Goal: Task Accomplishment & Management: Use online tool/utility

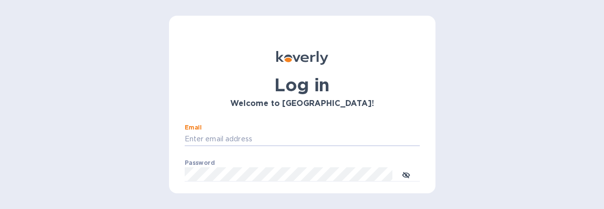
type input "[PERSON_NAME][EMAIL_ADDRESS][DOMAIN_NAME]"
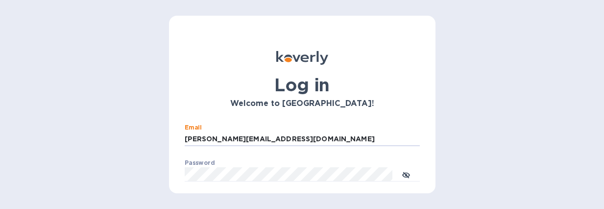
click at [300, 203] on button "Log in" at bounding box center [302, 204] width 235 height 20
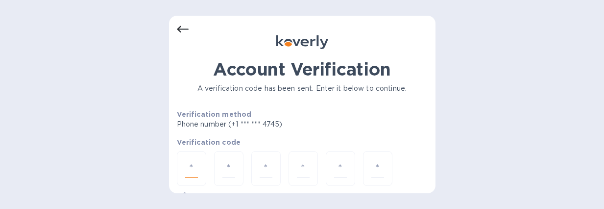
click at [187, 168] on input "number" at bounding box center [191, 168] width 13 height 18
type input "6"
type input "3"
type input "9"
type input "8"
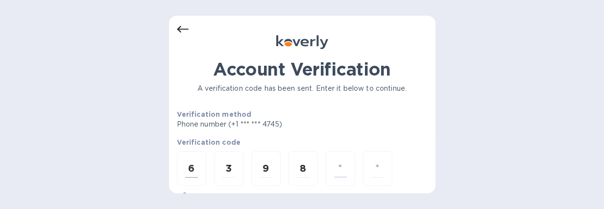
type input "0"
type input "8"
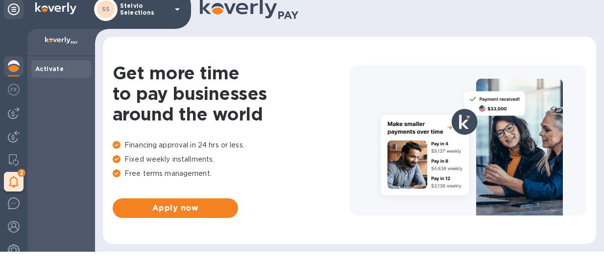
scroll to position [10, 0]
click at [19, 116] on img at bounding box center [14, 113] width 12 height 12
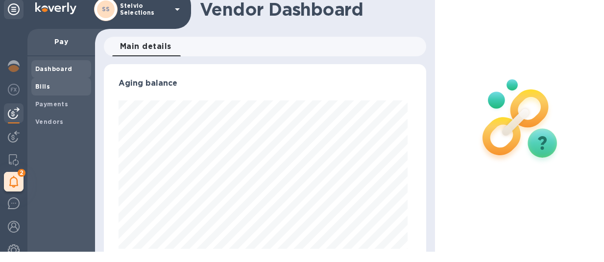
scroll to position [212, 318]
click at [50, 87] on span "Bills" at bounding box center [61, 87] width 52 height 10
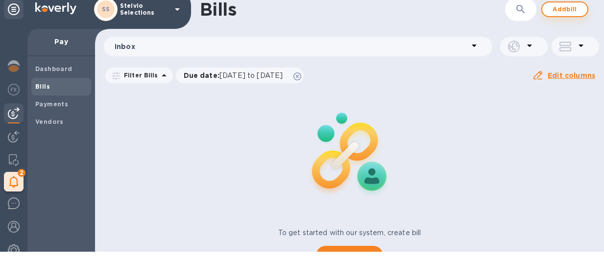
click at [565, 9] on span "Add bill" at bounding box center [564, 9] width 29 height 12
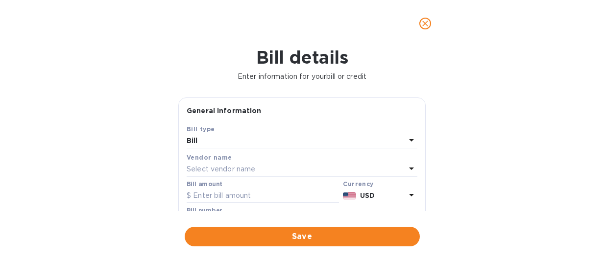
click at [376, 165] on div "Select vendor name" at bounding box center [296, 170] width 219 height 14
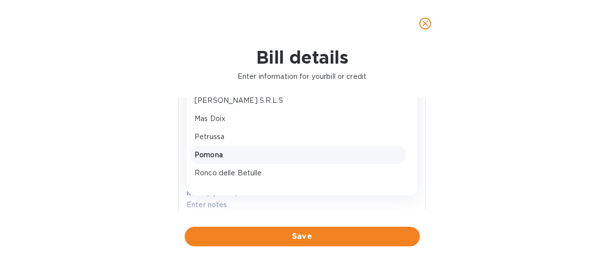
scroll to position [194, 0]
click at [245, 154] on p "Pomona" at bounding box center [297, 154] width 207 height 10
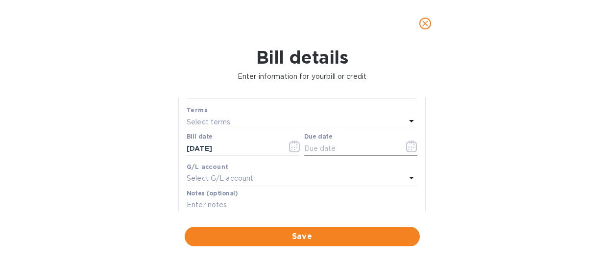
click at [409, 145] on icon "button" at bounding box center [411, 147] width 11 height 12
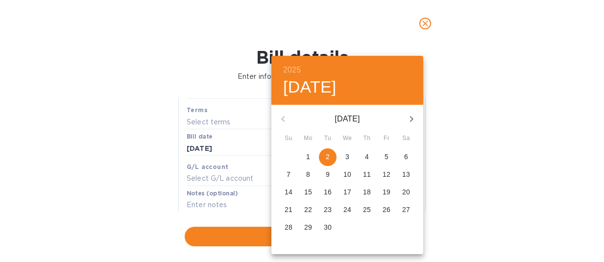
click at [348, 157] on p "3" at bounding box center [347, 157] width 4 height 10
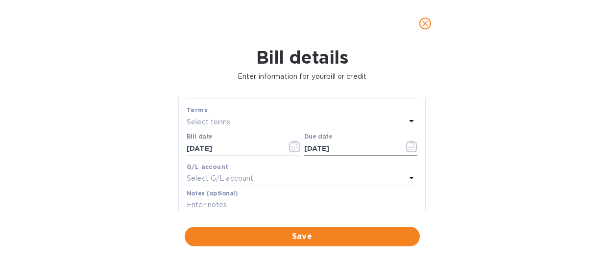
click at [406, 147] on icon "button" at bounding box center [411, 147] width 11 height 12
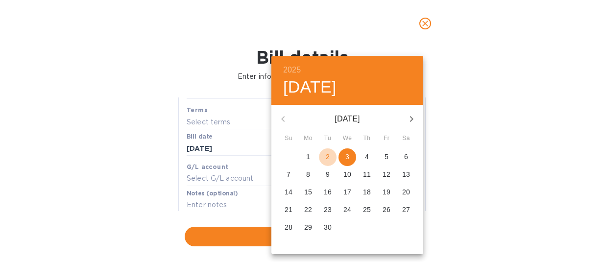
click at [330, 158] on span "2" at bounding box center [328, 157] width 18 height 10
type input "[DATE]"
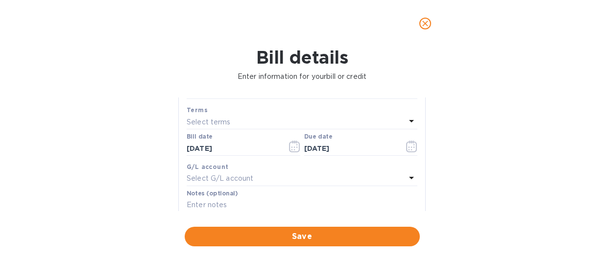
click at [405, 175] on icon at bounding box center [411, 178] width 12 height 12
click at [462, 170] on div "Bill details Enter information for your bill or credit General information Save…" at bounding box center [302, 154] width 604 height 215
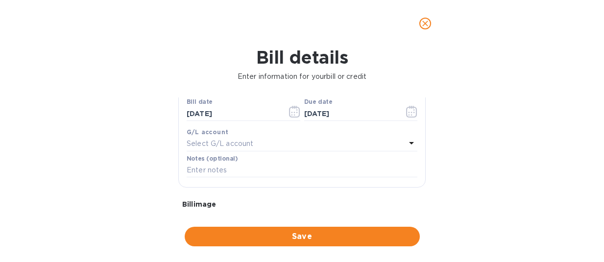
scroll to position [169, 0]
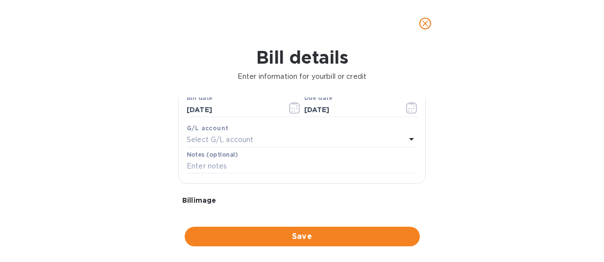
click at [408, 136] on icon at bounding box center [411, 139] width 12 height 12
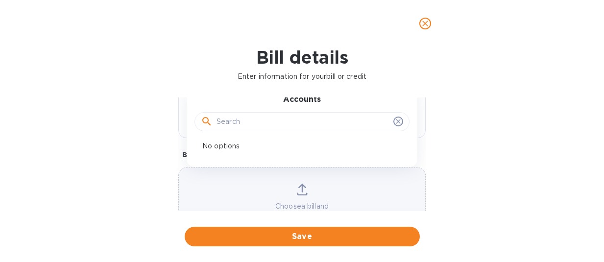
scroll to position [212, 0]
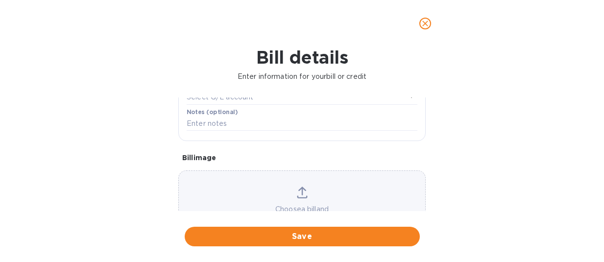
click at [456, 144] on div "Bill details Enter information for your bill or credit General information Save…" at bounding box center [302, 154] width 604 height 215
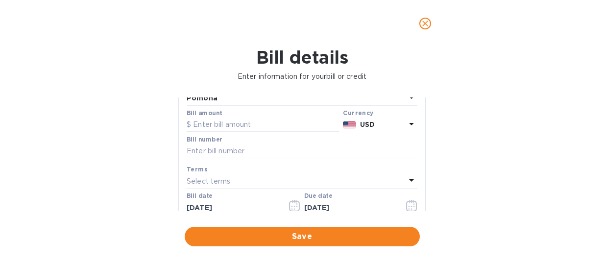
scroll to position [70, 0]
click at [372, 124] on b "USD" at bounding box center [367, 125] width 15 height 8
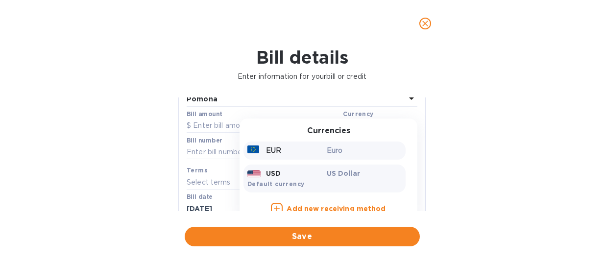
click at [351, 146] on p "Euro" at bounding box center [364, 150] width 75 height 10
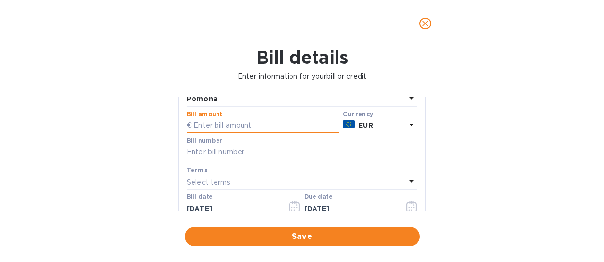
click at [235, 122] on input "text" at bounding box center [263, 125] width 152 height 15
type input "4,850.70"
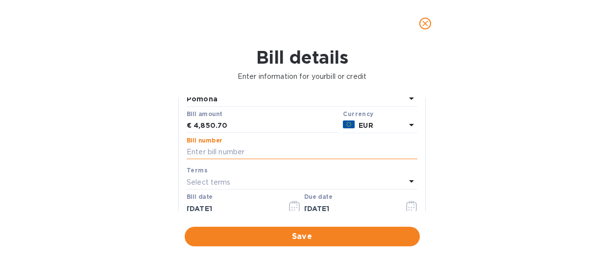
click at [228, 148] on input "text" at bounding box center [302, 152] width 231 height 15
type input "51"
click at [240, 182] on div "Select terms" at bounding box center [296, 182] width 219 height 14
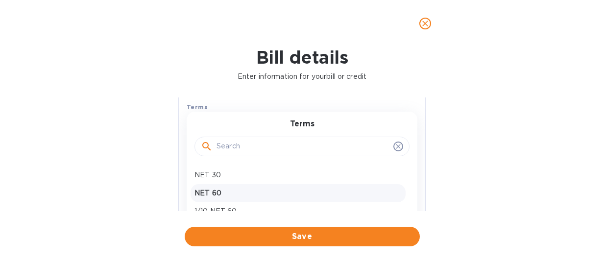
scroll to position [140, 0]
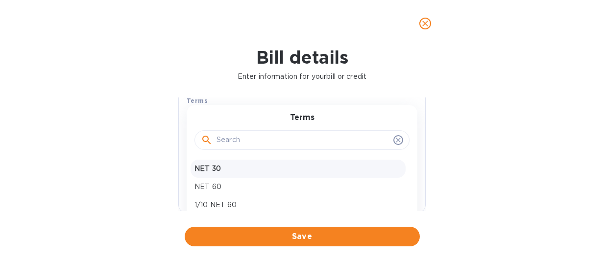
click at [221, 165] on p "NET 30" at bounding box center [297, 169] width 207 height 10
type input "[DATE]"
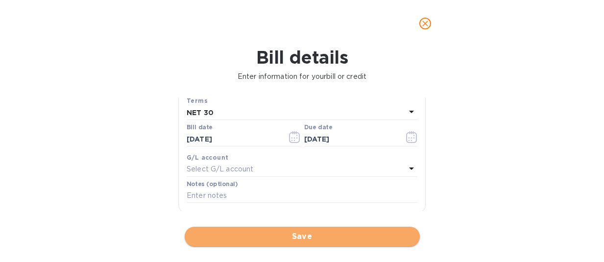
click at [252, 208] on span "Save" at bounding box center [301, 237] width 219 height 12
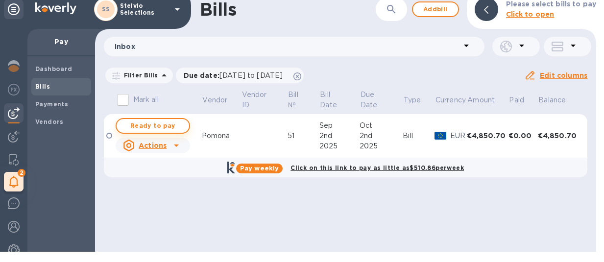
click at [157, 123] on span "Ready to pay" at bounding box center [152, 126] width 57 height 12
checkbox input "true"
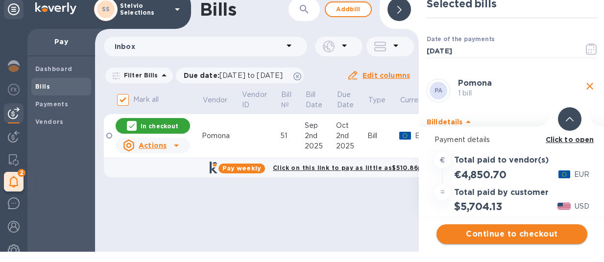
click at [496, 208] on span "Continue to checkout" at bounding box center [511, 234] width 135 height 12
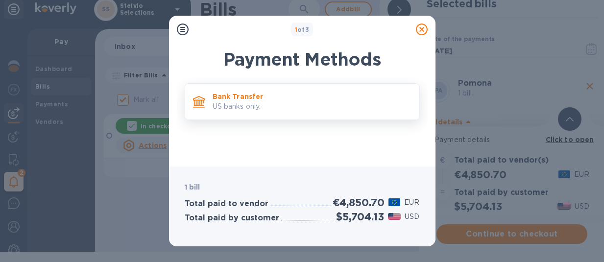
click at [366, 102] on p "US banks only." at bounding box center [311, 106] width 199 height 10
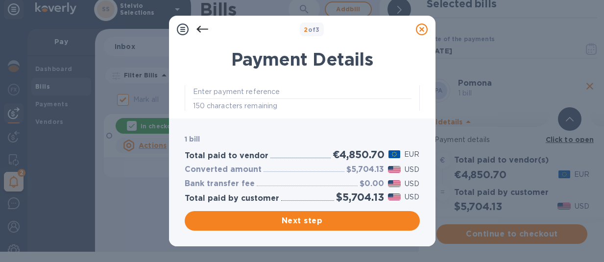
scroll to position [176, 0]
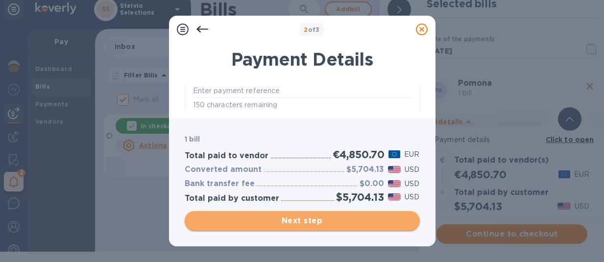
click at [284, 208] on span "Next step" at bounding box center [301, 221] width 219 height 12
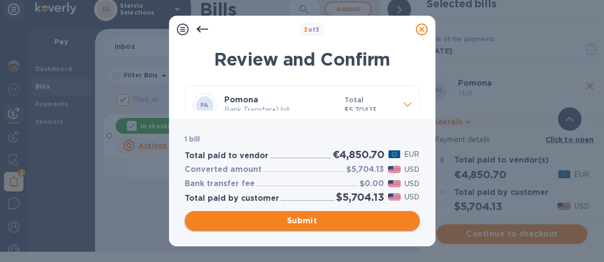
click at [290, 208] on span "Submit" at bounding box center [301, 221] width 219 height 12
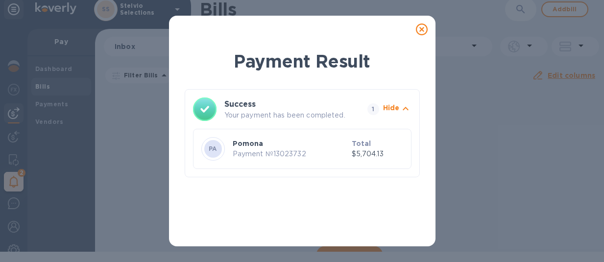
click at [423, 28] on icon at bounding box center [422, 30] width 12 height 12
